Goal: Use online tool/utility: Utilize a website feature to perform a specific function

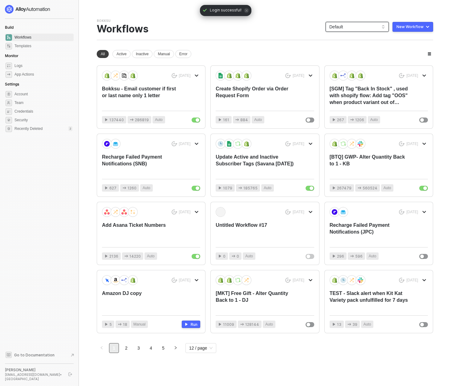
click at [363, 25] on span "Default" at bounding box center [358, 26] width 56 height 9
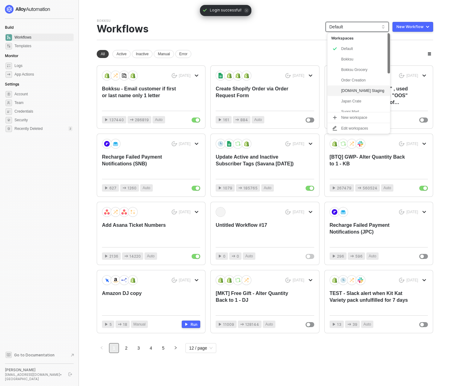
scroll to position [78, 0]
click at [348, 106] on div "snb-hashii" at bounding box center [363, 106] width 45 height 7
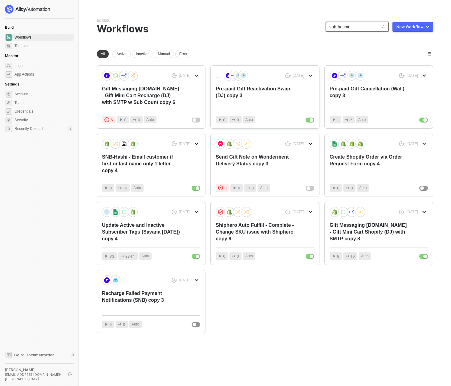
click at [272, 95] on div "Pre-paid Gift Reactivation Swap (DJ) copy 3" at bounding box center [255, 95] width 79 height 20
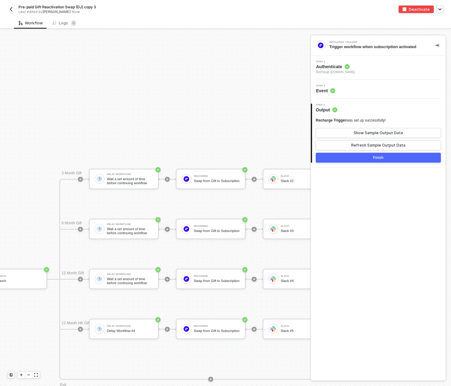
scroll to position [329, 124]
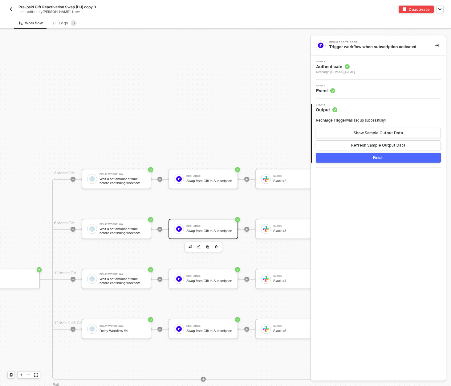
click at [209, 232] on div "Swap from Gift to Subscription" at bounding box center [210, 231] width 46 height 4
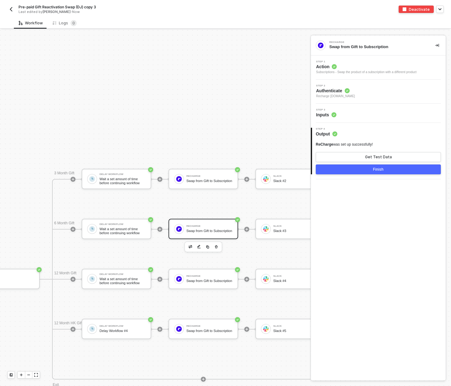
click at [385, 97] on div "Step 2 Authenticate Recharge snb-hashii.myshopify.com" at bounding box center [380, 91] width 134 height 14
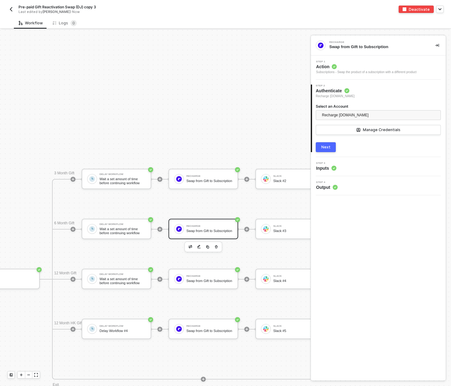
click at [9, 6] on button "button" at bounding box center [10, 9] width 7 height 7
